Goal: Information Seeking & Learning: Learn about a topic

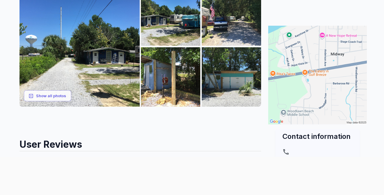
scroll to position [106, 0]
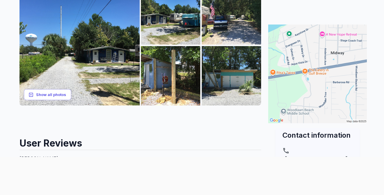
click at [44, 94] on button "Show all photos" at bounding box center [47, 94] width 47 height 11
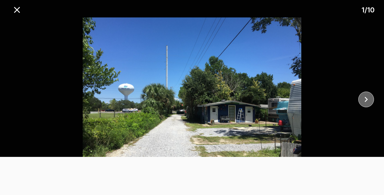
click at [365, 100] on icon "close" at bounding box center [366, 99] width 10 height 10
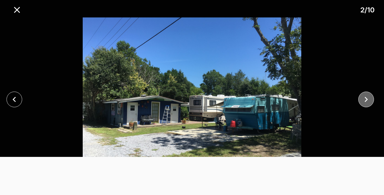
click at [365, 100] on icon "close" at bounding box center [366, 99] width 10 height 10
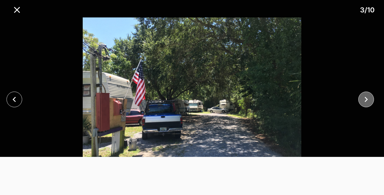
click at [365, 100] on icon "close" at bounding box center [366, 99] width 10 height 10
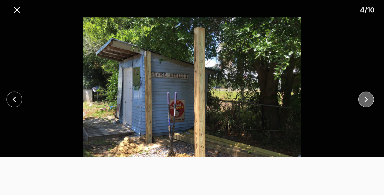
click at [365, 100] on icon "close" at bounding box center [366, 99] width 10 height 10
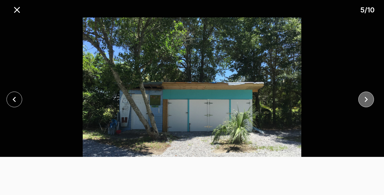
click at [365, 100] on icon "close" at bounding box center [366, 99] width 10 height 10
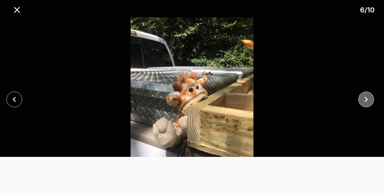
click at [365, 100] on icon "close" at bounding box center [366, 99] width 10 height 10
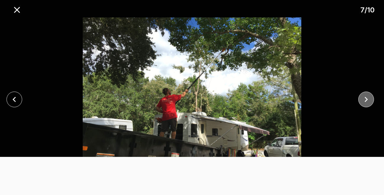
click at [365, 100] on icon "close" at bounding box center [366, 99] width 10 height 10
